Goal: Complete application form

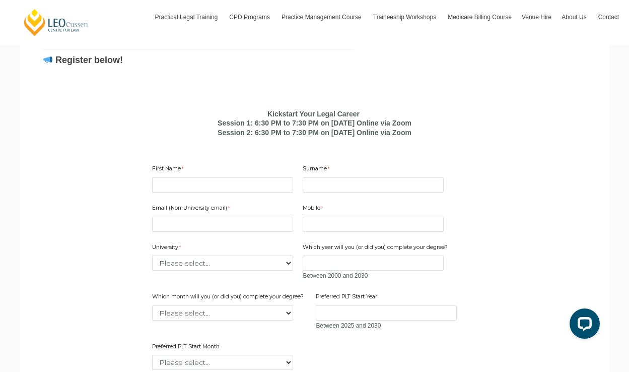
scroll to position [608, 0]
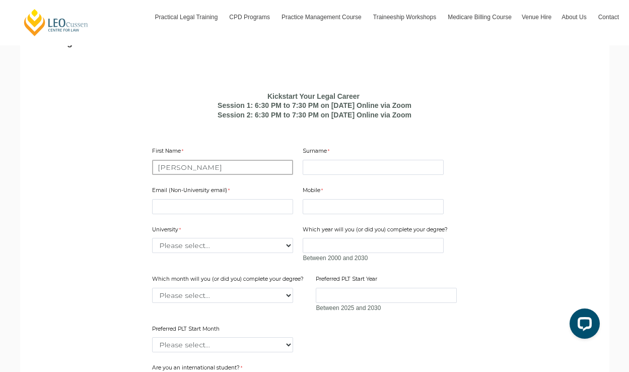
type input "[PERSON_NAME]"
type input "Trinchera"
type input "[EMAIL_ADDRESS][DOMAIN_NAME]"
click at [320, 208] on input "Mobile" at bounding box center [373, 206] width 141 height 15
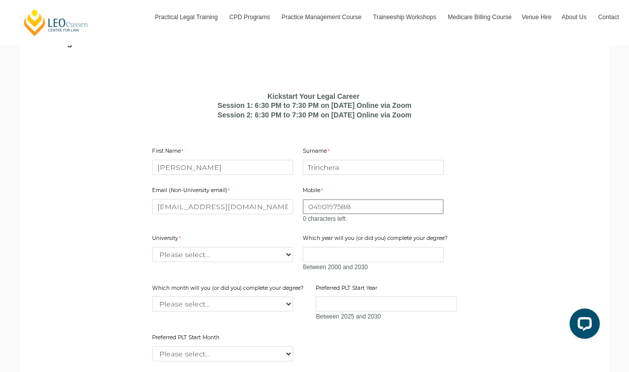
type input "0490197588"
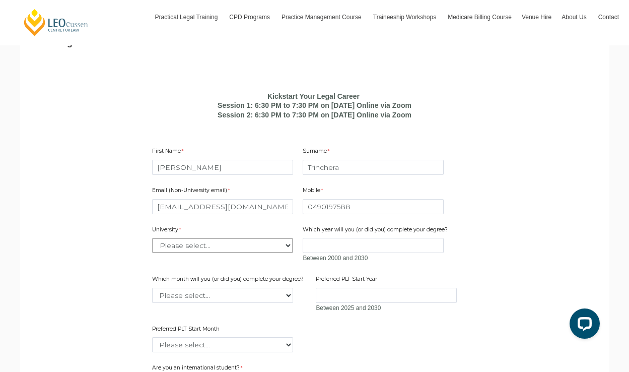
select select "tfa_2192"
click at [328, 247] on input "Which year will you (or did you) complete your degree?" at bounding box center [373, 245] width 141 height 15
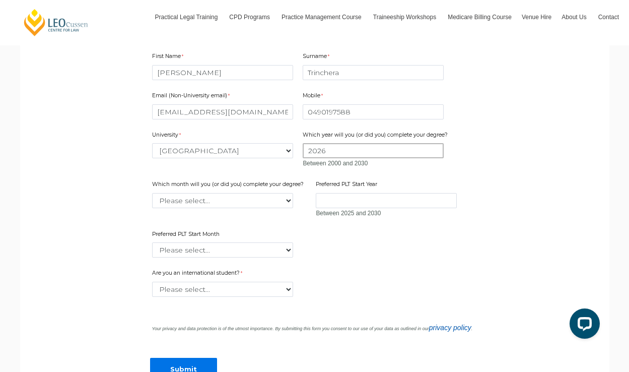
scroll to position [730, 0]
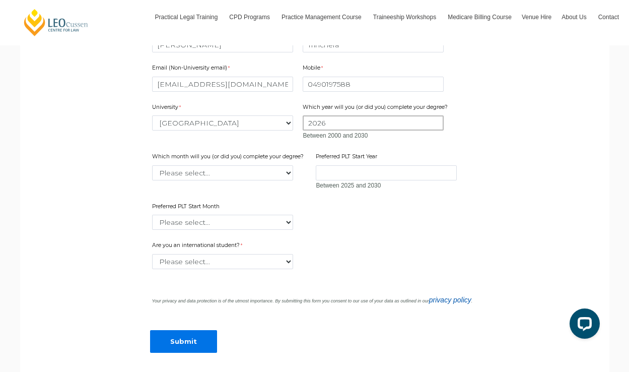
type input "2026"
select select "tfa_2228"
click at [387, 177] on input "Preferred PLT Start Year" at bounding box center [386, 172] width 141 height 15
type input "2026"
select select "tfa_2342"
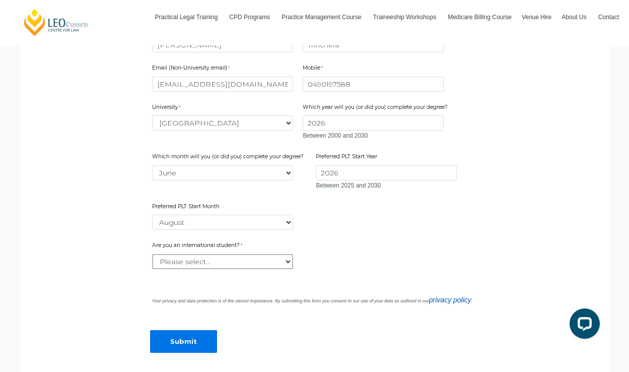
select select "tfa_60"
click at [186, 345] on input "Submit" at bounding box center [183, 341] width 67 height 23
